Goal: Task Accomplishment & Management: Use online tool/utility

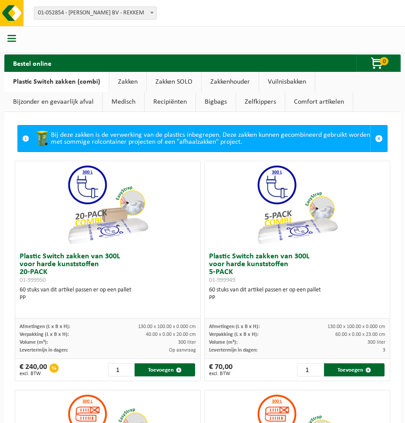
click at [10, 39] on span "button" at bounding box center [11, 38] width 9 height 9
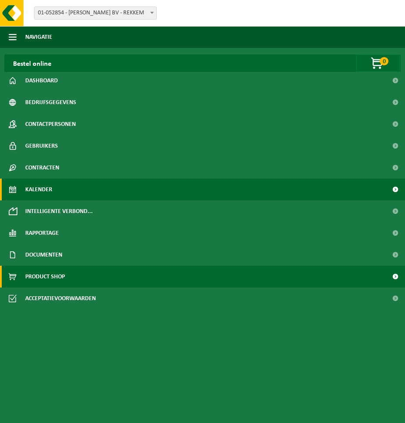
click at [60, 179] on link "Kalender" at bounding box center [202, 190] width 405 height 22
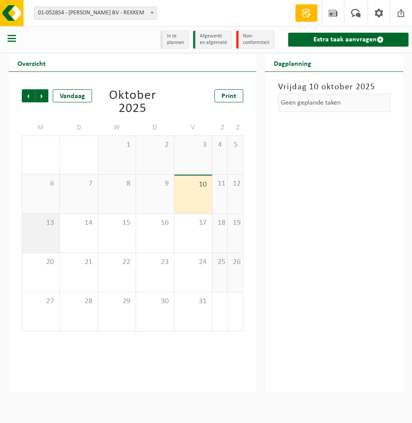
click at [42, 228] on div "13" at bounding box center [40, 233] width 37 height 39
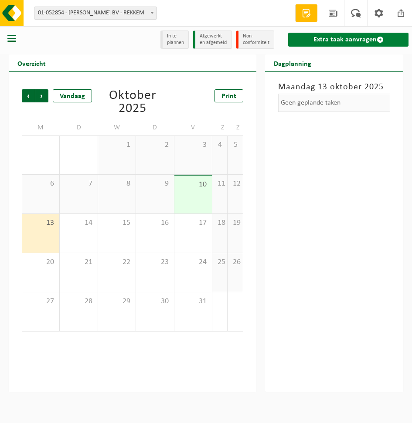
click at [349, 41] on link "Extra taak aanvragen" at bounding box center [348, 40] width 120 height 14
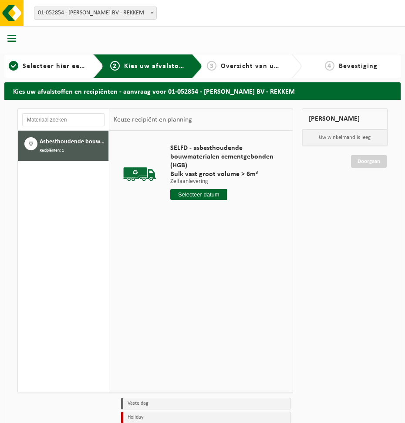
click at [76, 143] on span "Asbesthoudende bouwmaterialen cementgebonden (hechtgebonden)" at bounding box center [73, 142] width 67 height 10
click at [209, 194] on input "text" at bounding box center [198, 194] width 57 height 11
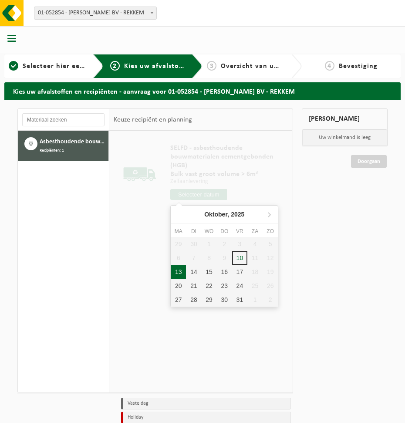
click at [174, 270] on div "13" at bounding box center [178, 272] width 15 height 14
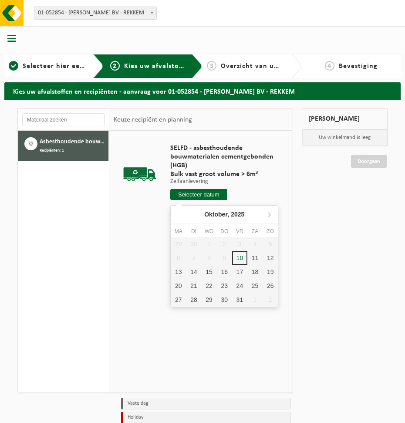
click at [217, 197] on input "text" at bounding box center [198, 194] width 57 height 11
click at [179, 271] on div "13" at bounding box center [178, 272] width 15 height 14
type input "Van 2025-10-13"
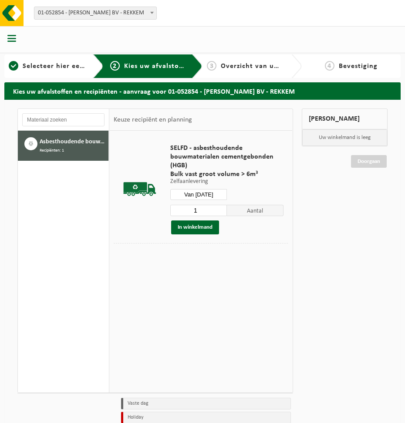
click at [342, 213] on div "Mijn winkelmand Uw winkelmand is leeg Doorgaan" at bounding box center [345, 274] width 95 height 333
click at [180, 224] on button "In winkelmand" at bounding box center [195, 227] width 48 height 14
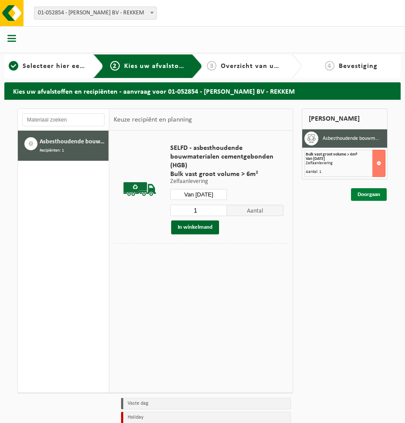
click at [373, 195] on link "Doorgaan" at bounding box center [369, 194] width 36 height 13
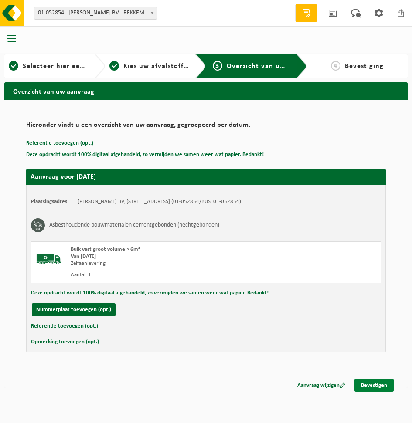
click at [380, 384] on link "Bevestigen" at bounding box center [373, 385] width 39 height 13
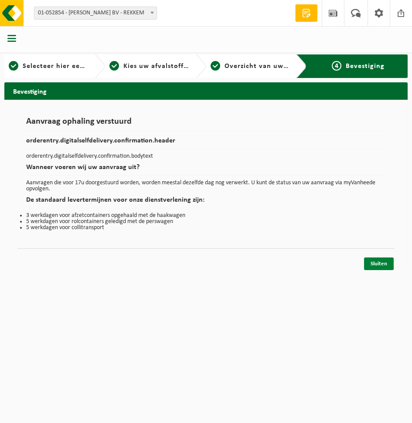
click at [372, 260] on link "Sluiten" at bounding box center [379, 263] width 30 height 13
